Goal: Transaction & Acquisition: Purchase product/service

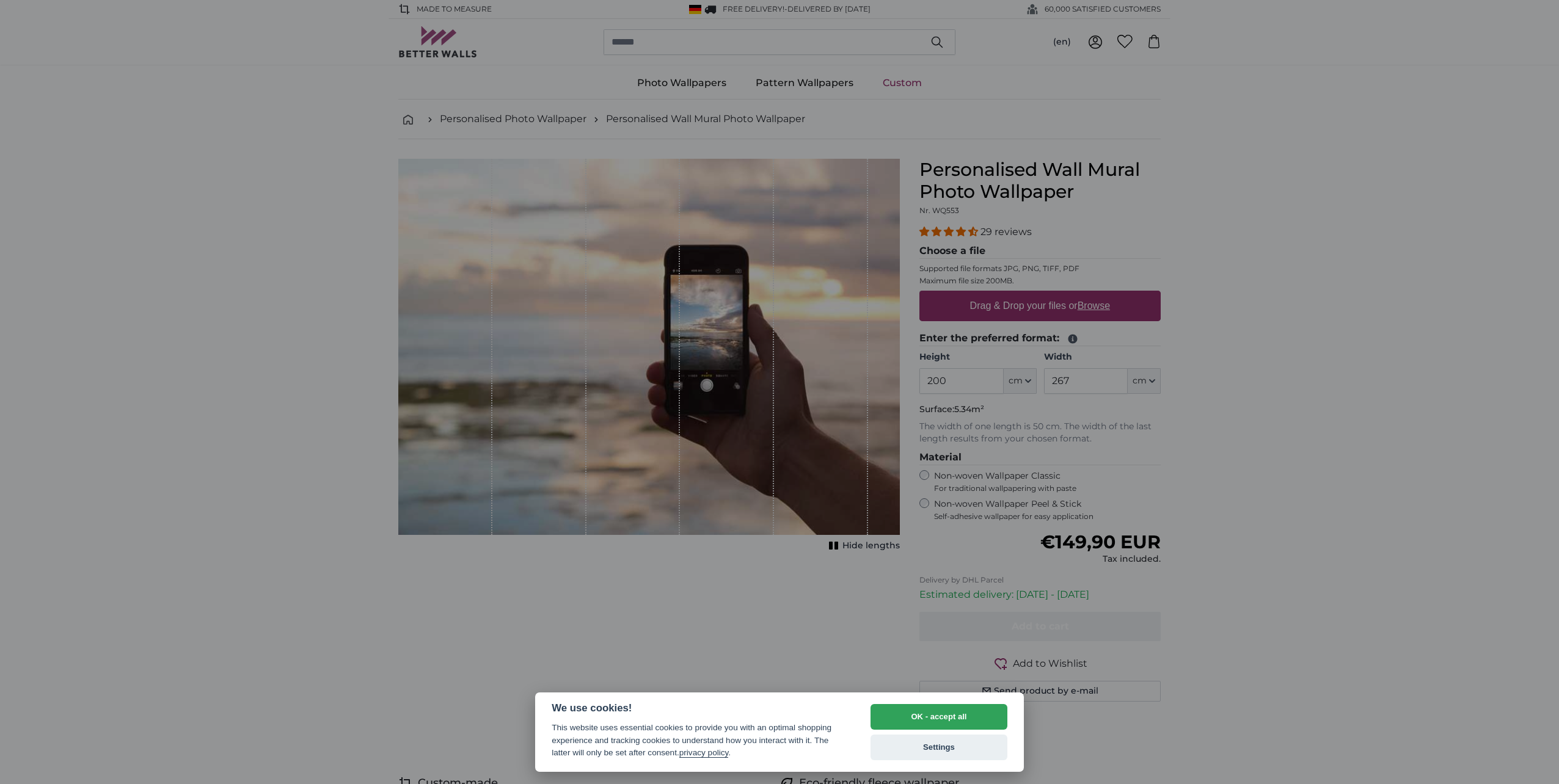
select select "**"
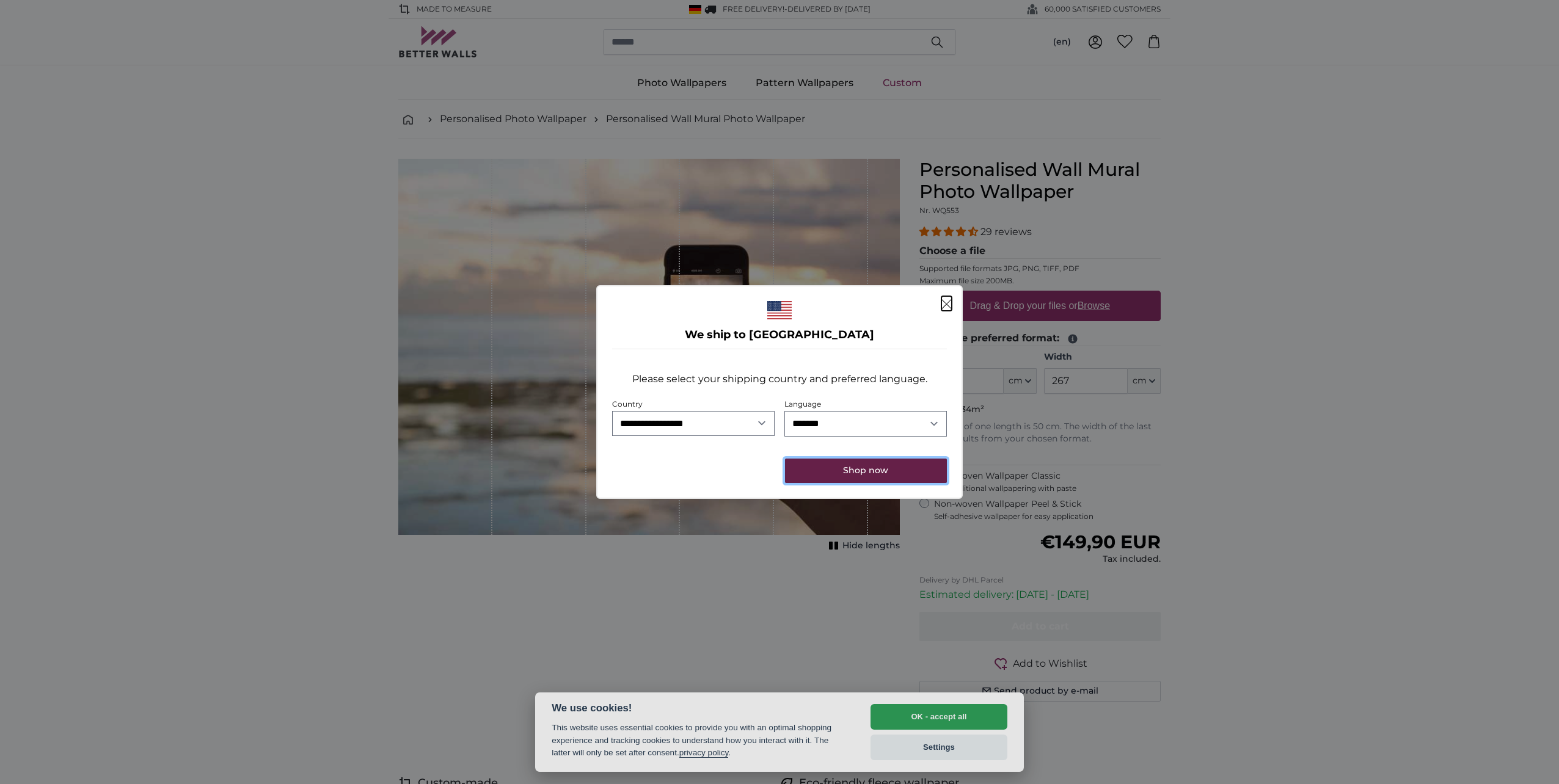
click at [875, 469] on button "Shop now" at bounding box center [866, 471] width 162 height 24
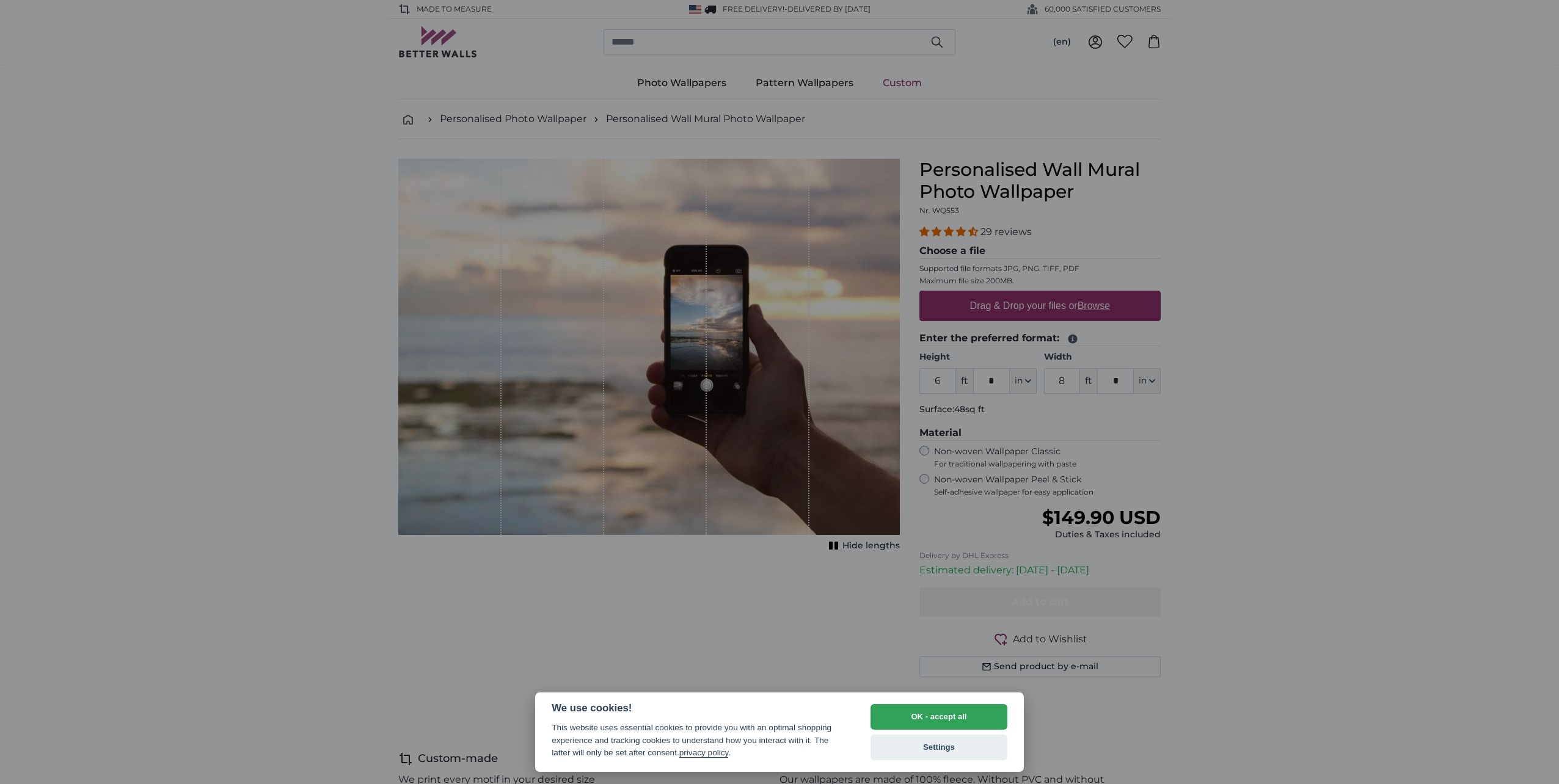
click at [944, 378] on div at bounding box center [780, 392] width 1559 height 784
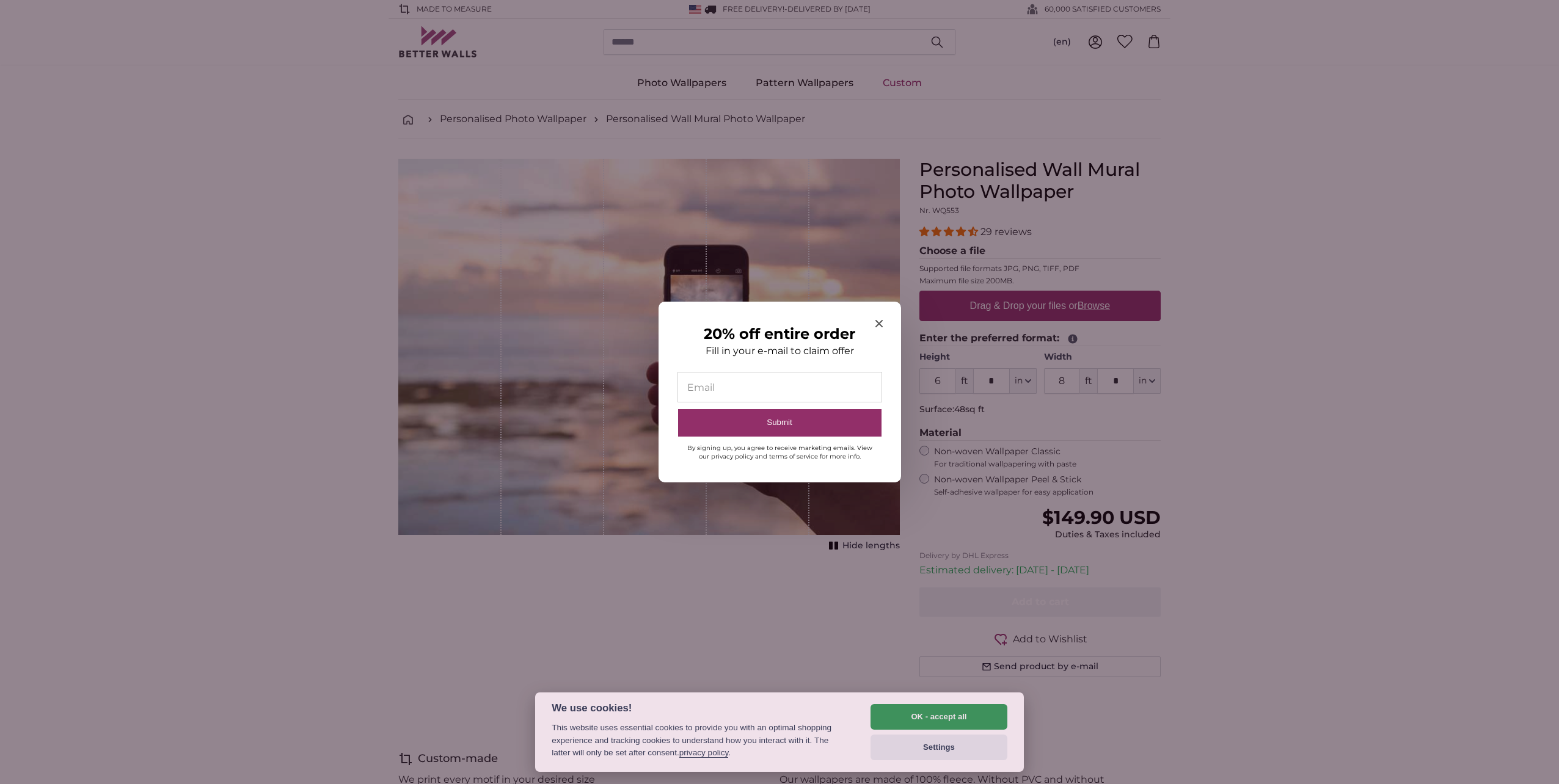
click at [880, 324] on icon "Close modal" at bounding box center [879, 323] width 7 height 7
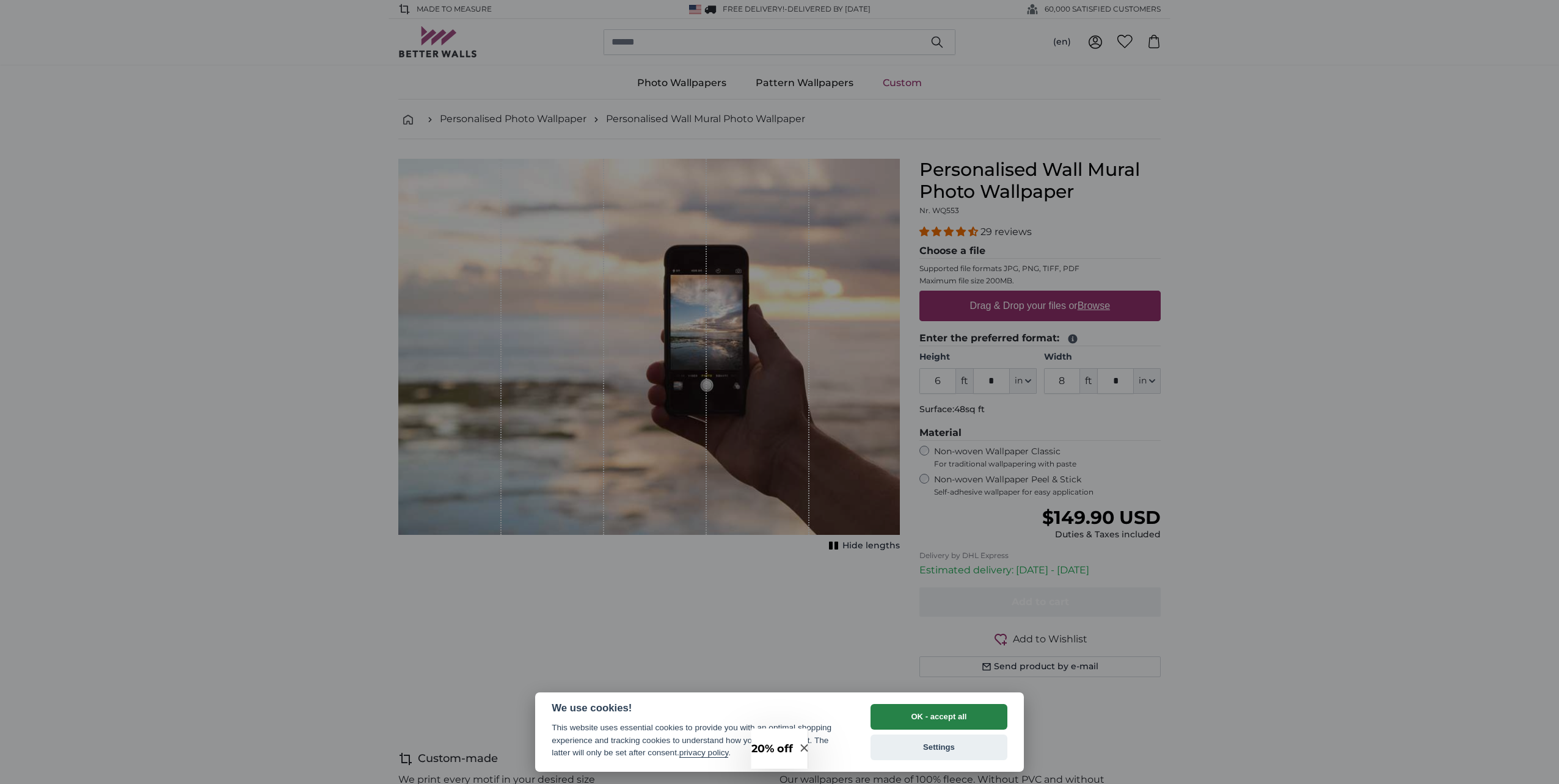
click at [982, 717] on button "OK - accept all" at bounding box center [939, 717] width 137 height 26
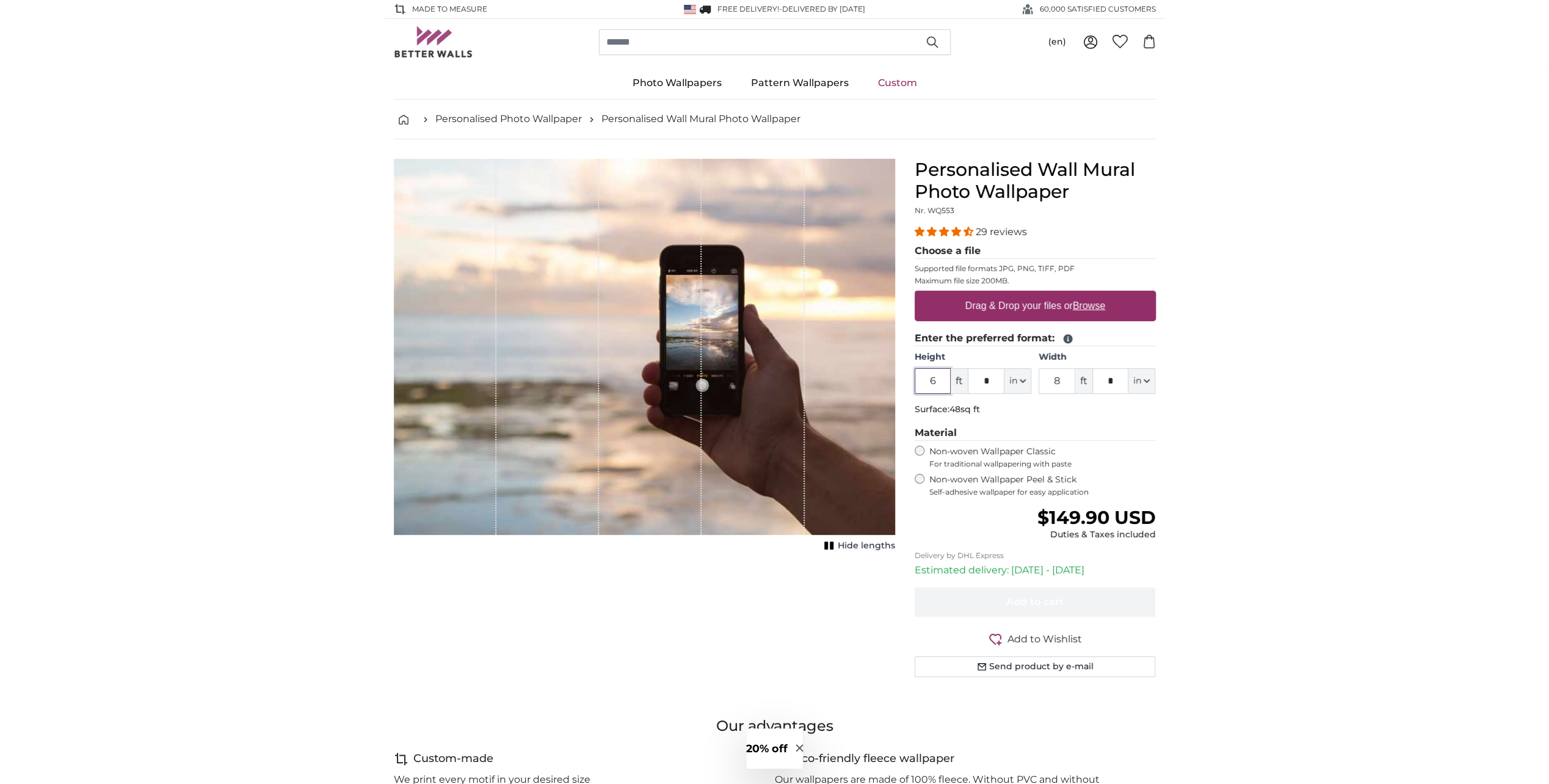
click at [942, 385] on input "6" at bounding box center [933, 381] width 37 height 26
type input "2"
click at [1063, 377] on input "8" at bounding box center [1057, 381] width 37 height 26
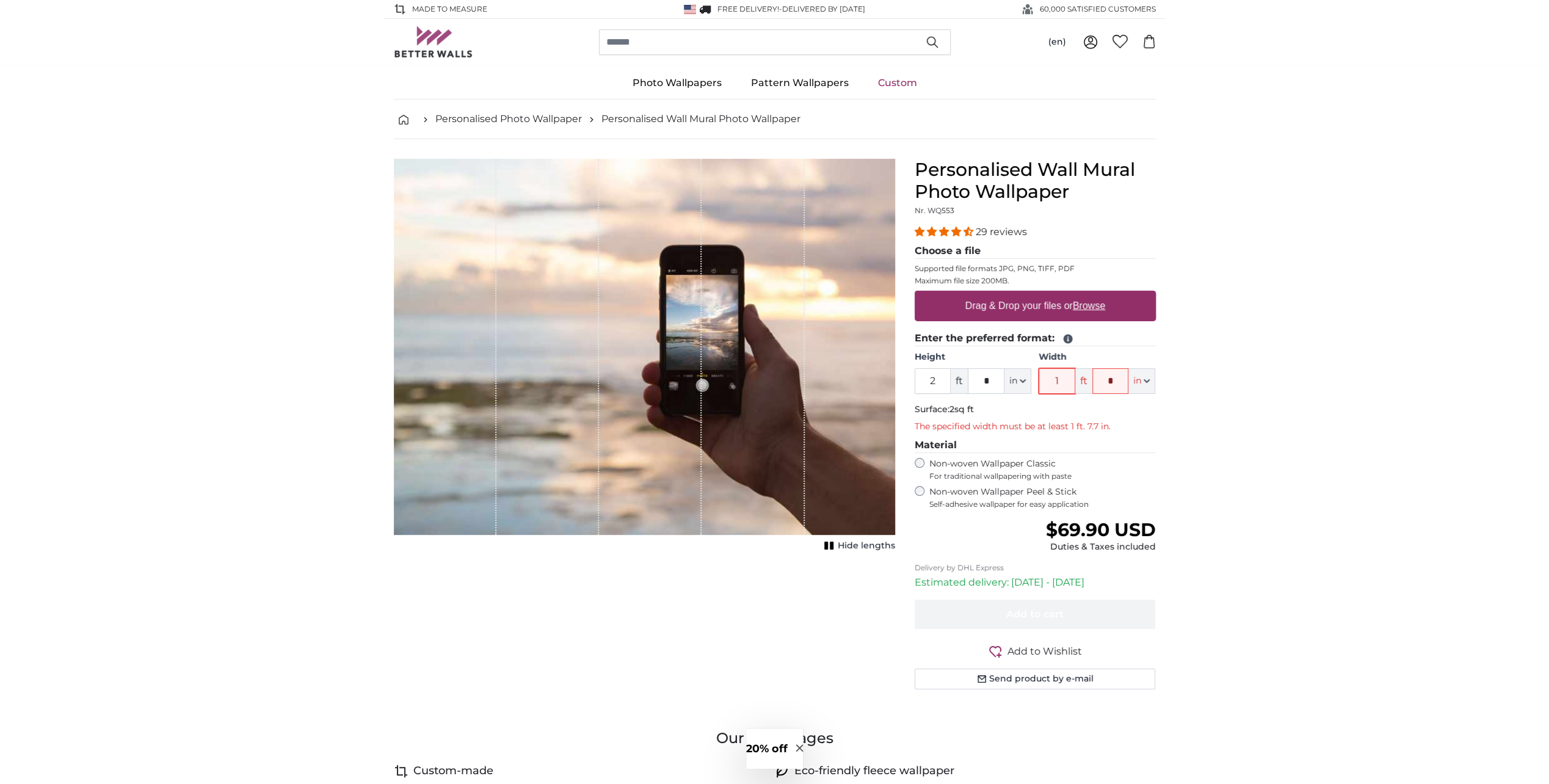
click at [1063, 377] on input "1" at bounding box center [1057, 381] width 37 height 26
type input "1"
click at [1114, 380] on input "*" at bounding box center [1111, 381] width 37 height 26
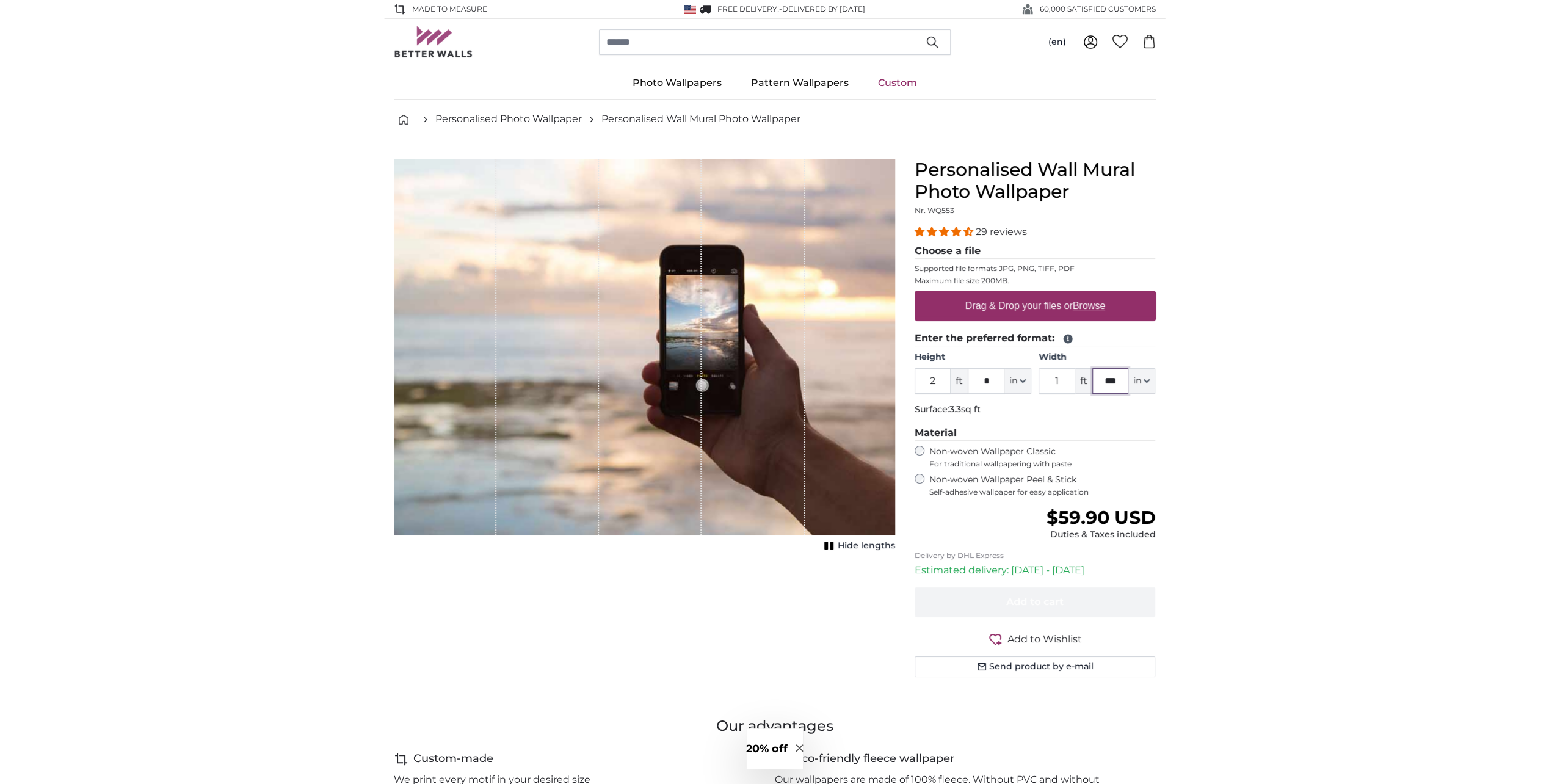
type input "***"
click at [1111, 375] on input "***" at bounding box center [1111, 381] width 37 height 26
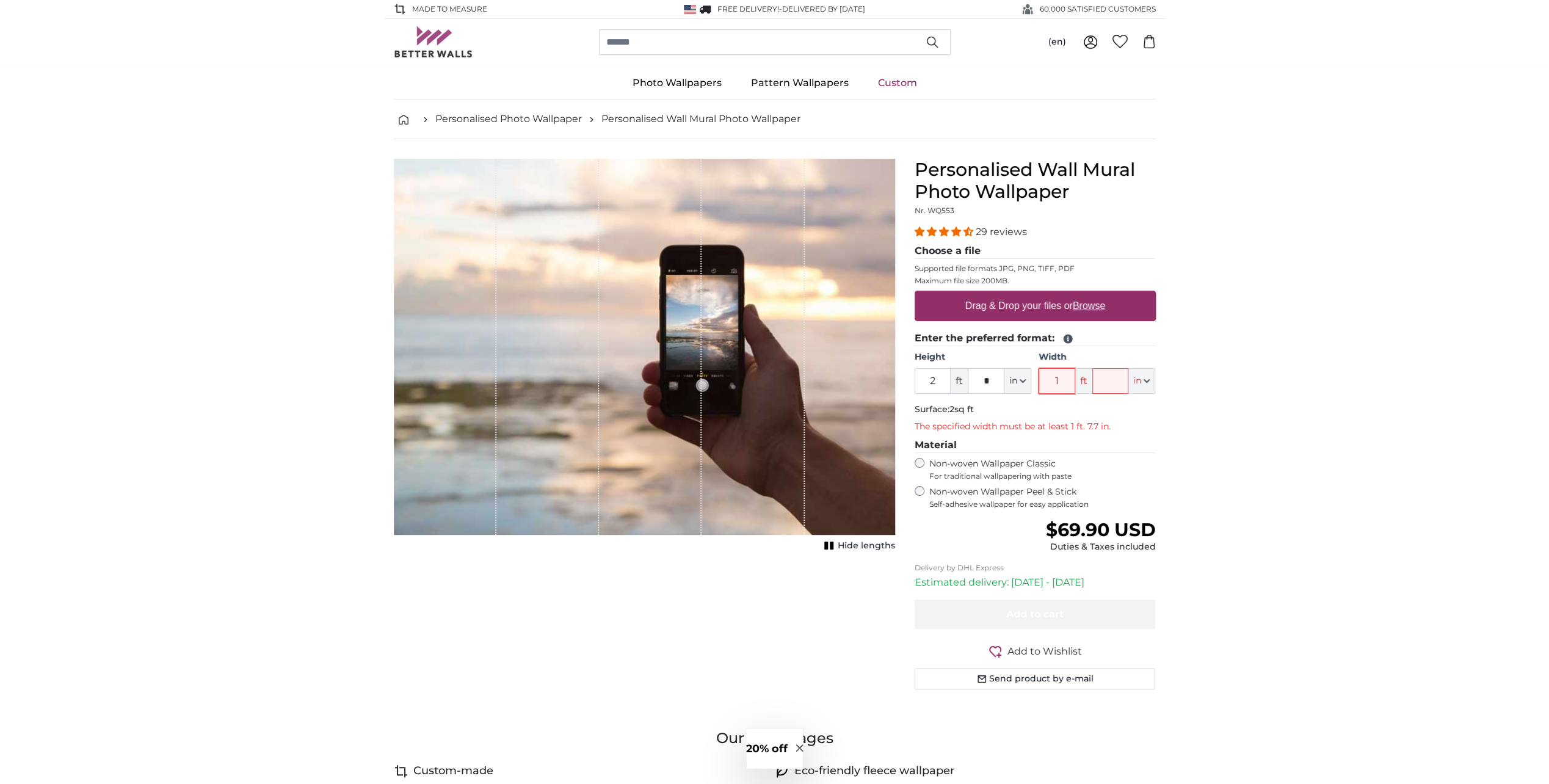
click at [1060, 380] on input "1" at bounding box center [1057, 381] width 37 height 26
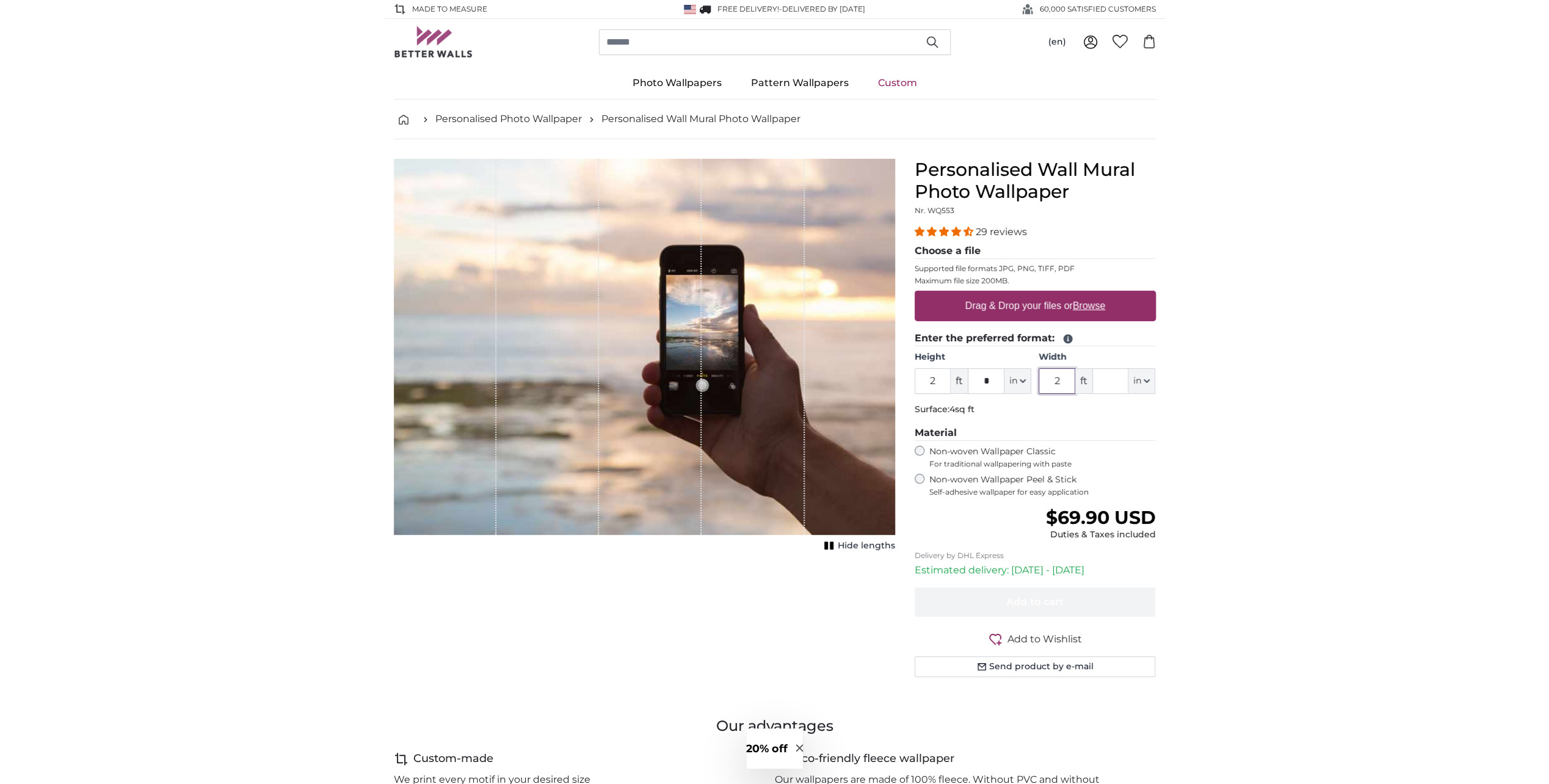
type input "2"
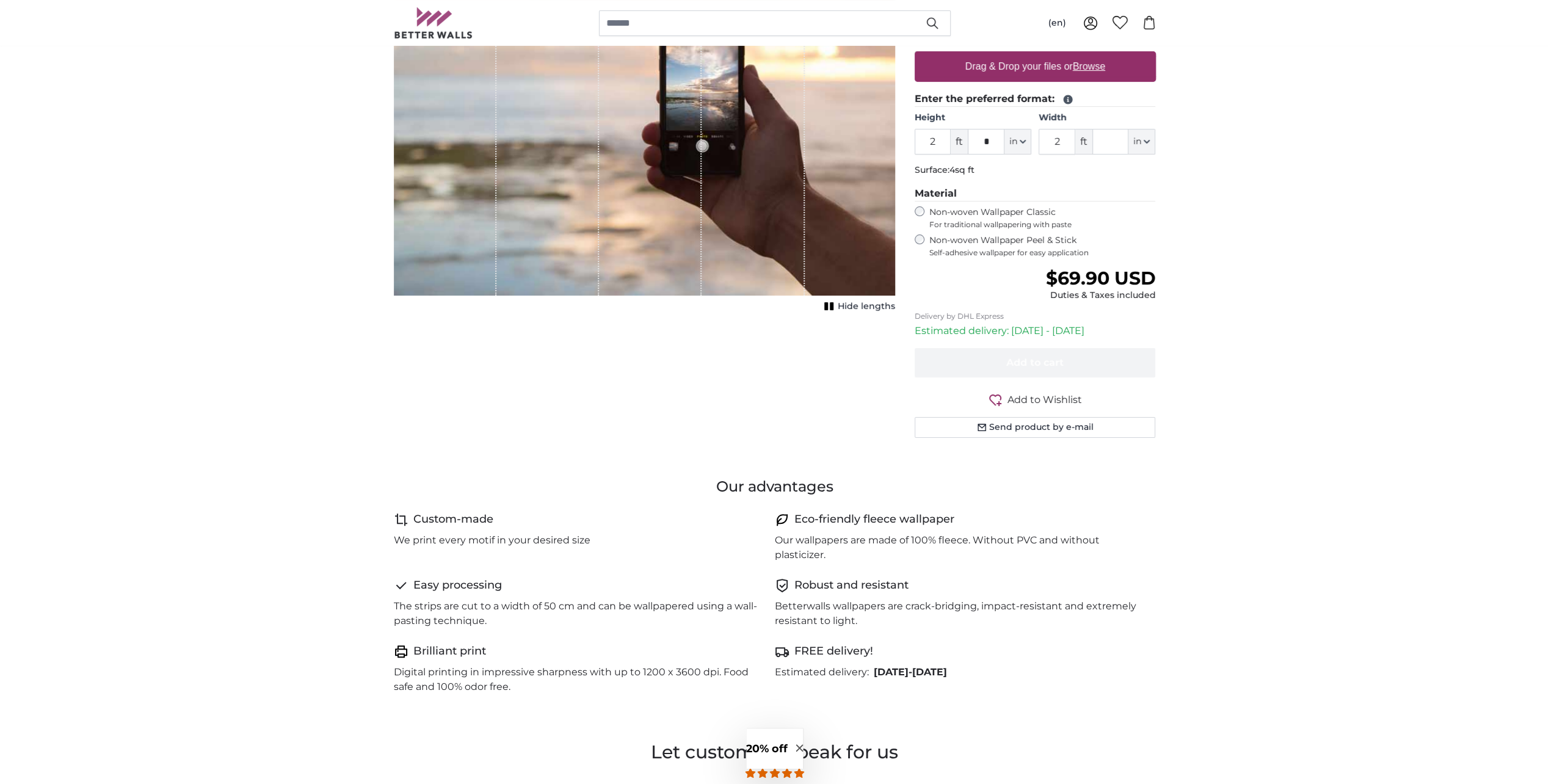
scroll to position [244, 0]
